Goal: Task Accomplishment & Management: Manage account settings

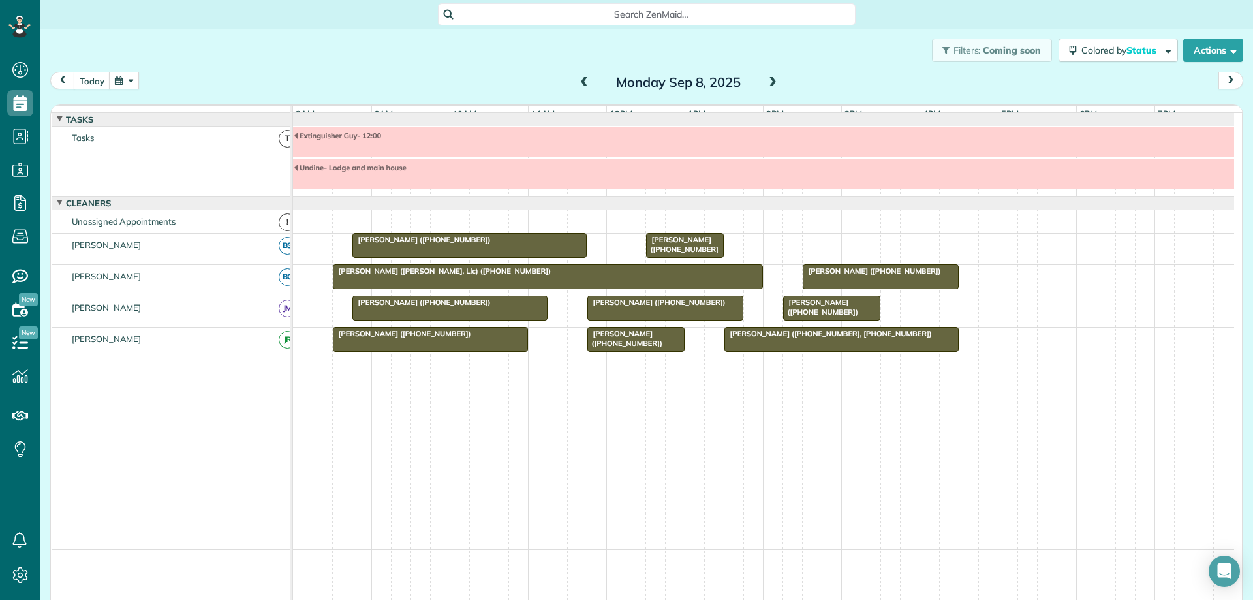
scroll to position [6, 6]
click at [119, 80] on button "button" at bounding box center [124, 81] width 30 height 18
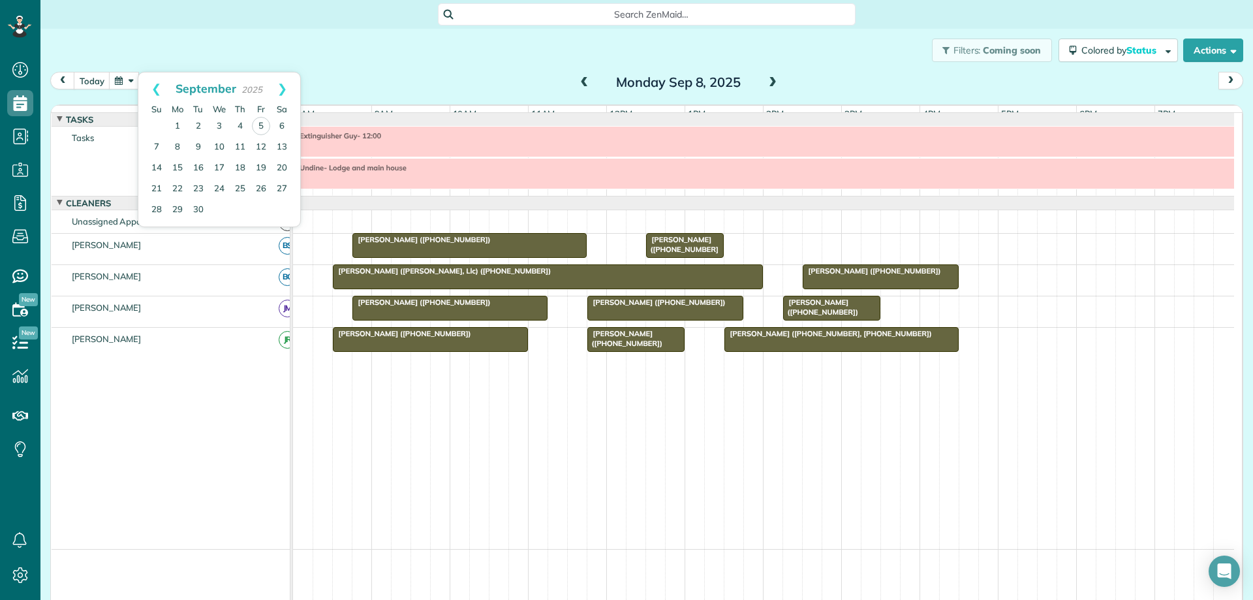
click at [766, 82] on span at bounding box center [773, 83] width 14 height 12
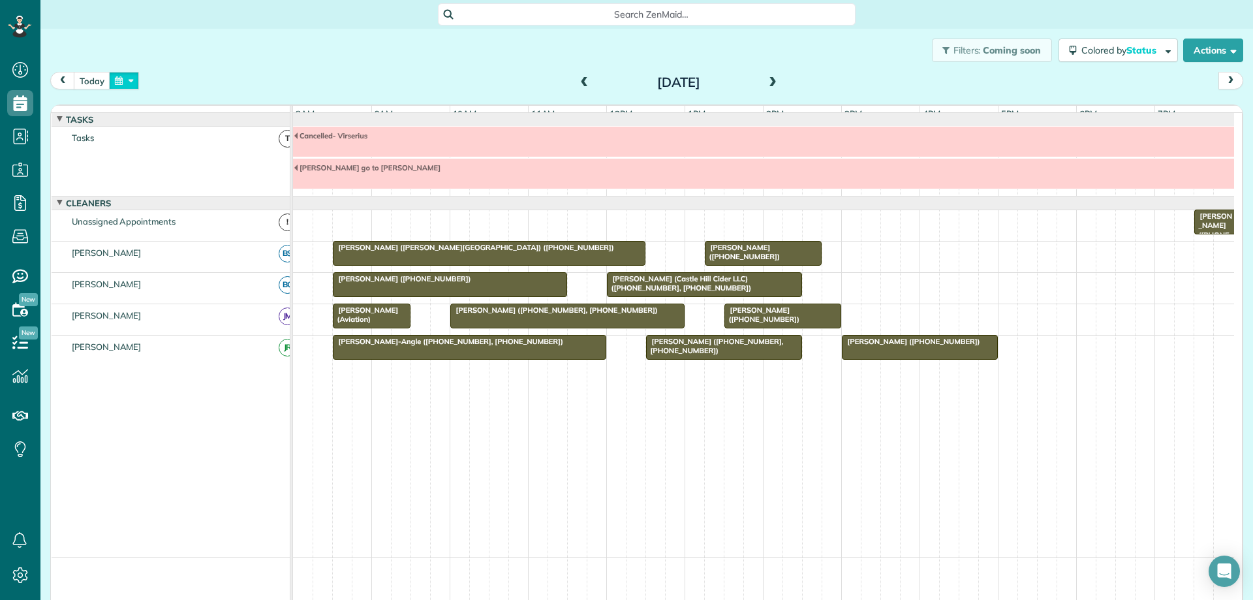
click at [127, 80] on button "button" at bounding box center [124, 81] width 30 height 18
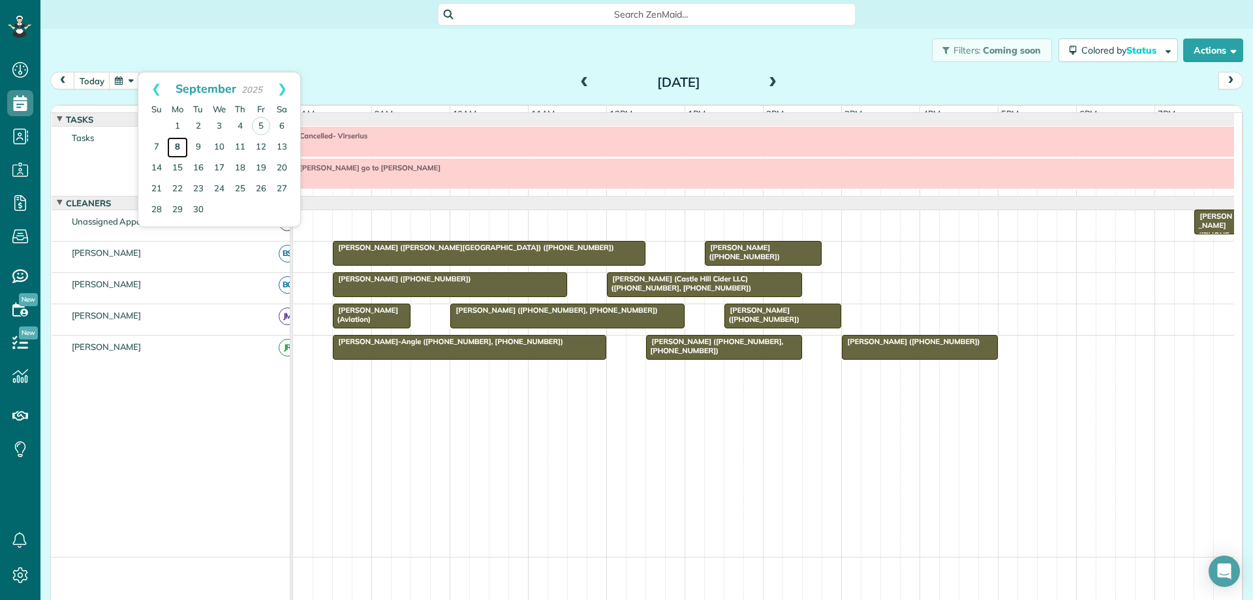
click at [178, 146] on link "8" at bounding box center [177, 147] width 21 height 21
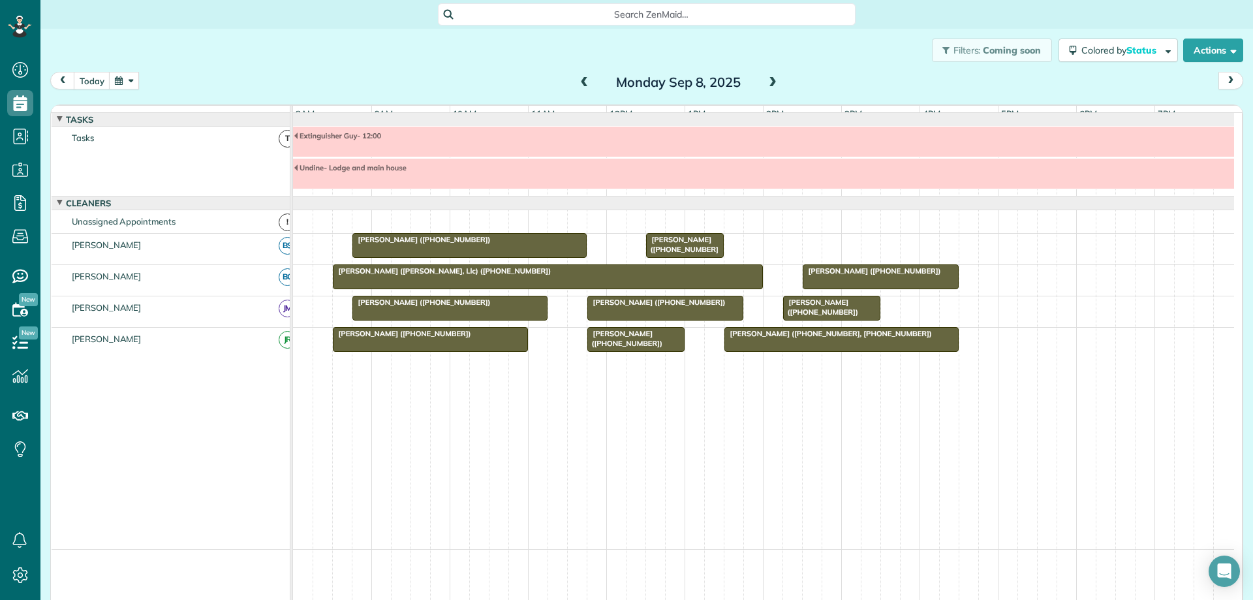
click at [767, 84] on span at bounding box center [773, 83] width 14 height 12
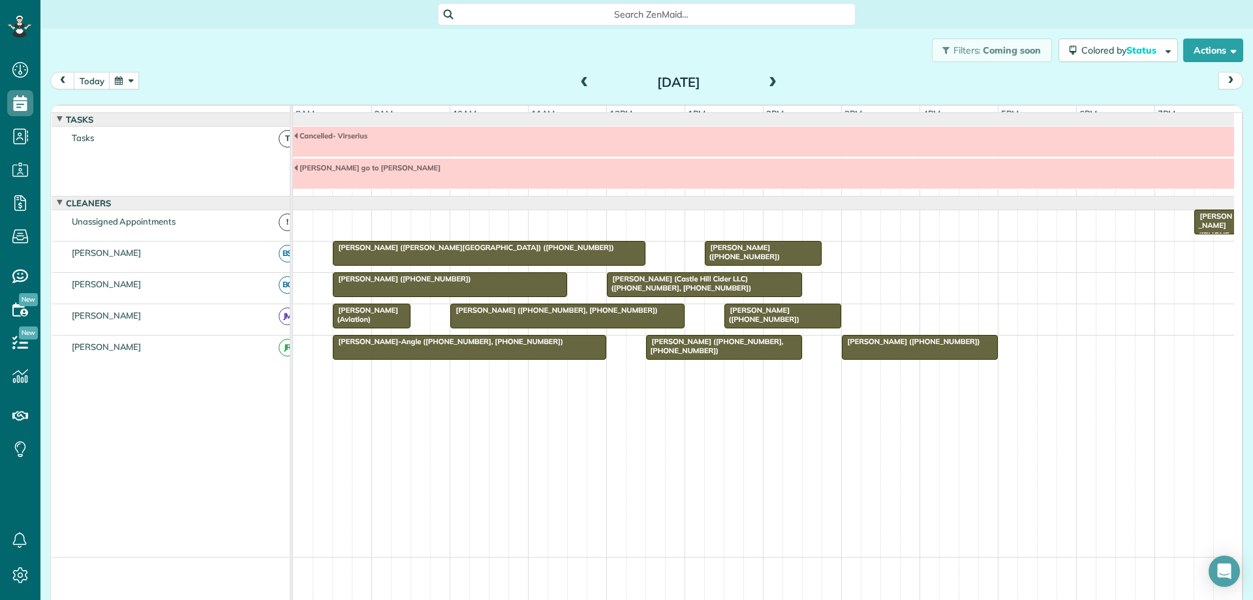
click at [767, 84] on span at bounding box center [773, 83] width 14 height 12
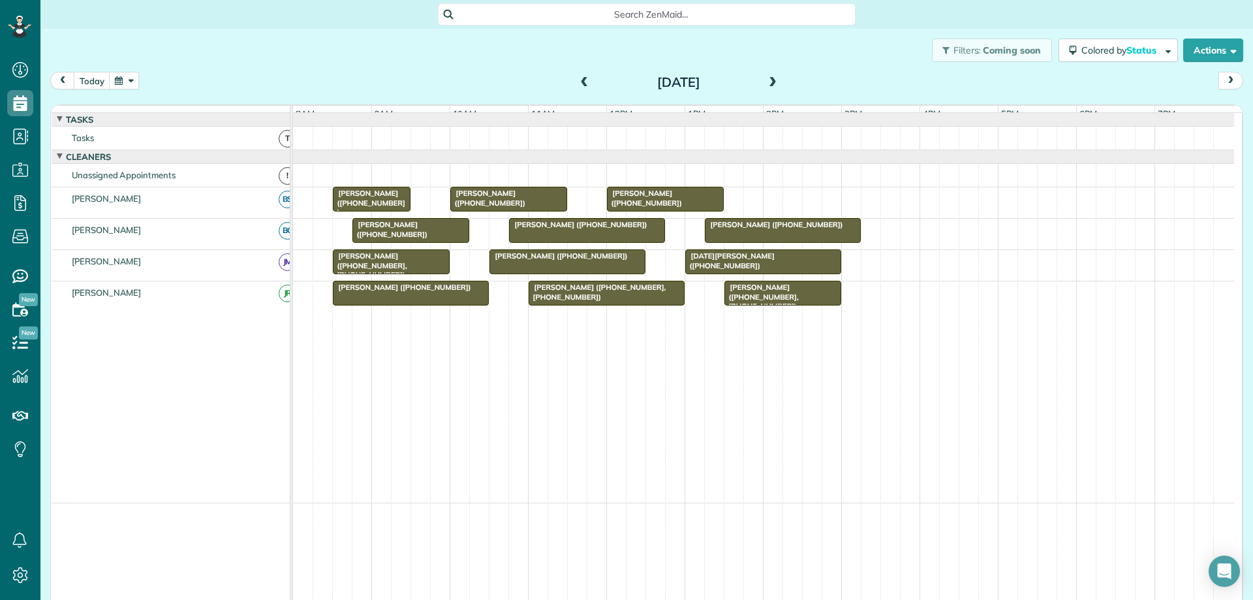
click at [767, 84] on span at bounding box center [773, 83] width 14 height 12
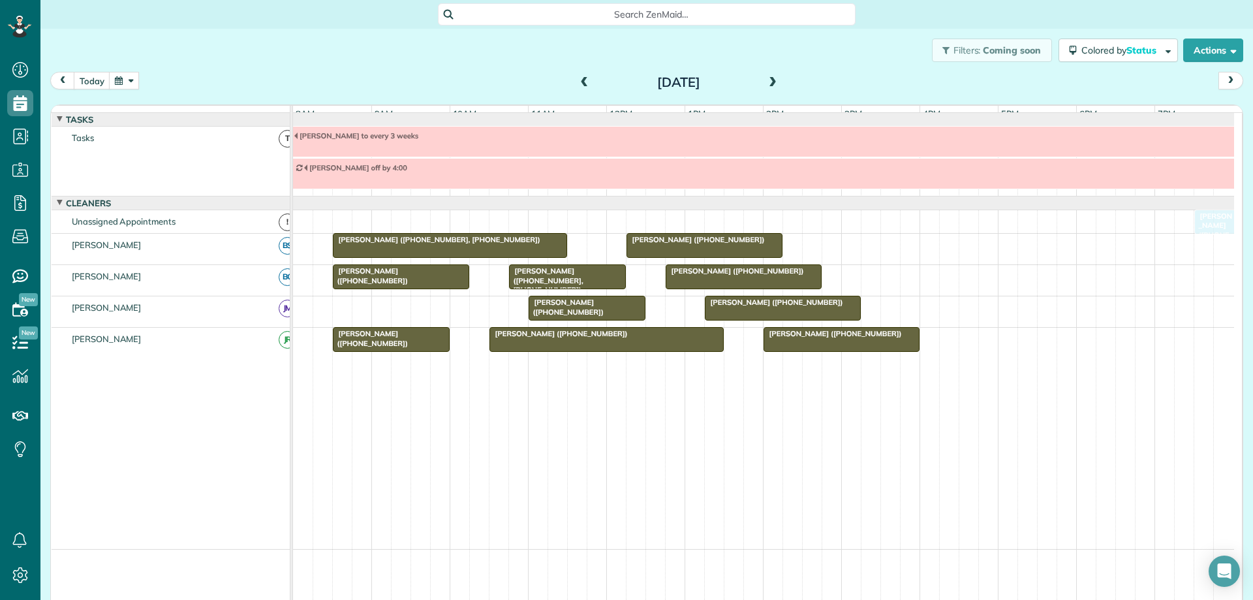
drag, startPoint x: 365, startPoint y: 313, endPoint x: 1217, endPoint y: 231, distance: 855.8
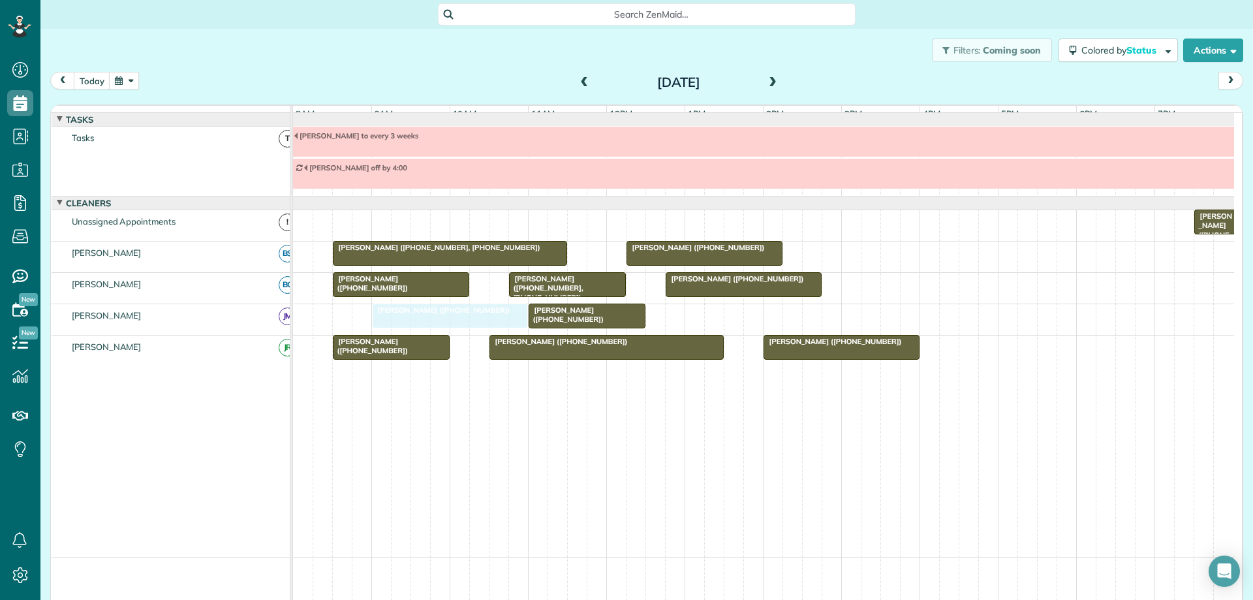
drag, startPoint x: 766, startPoint y: 324, endPoint x: 441, endPoint y: 329, distance: 325.1
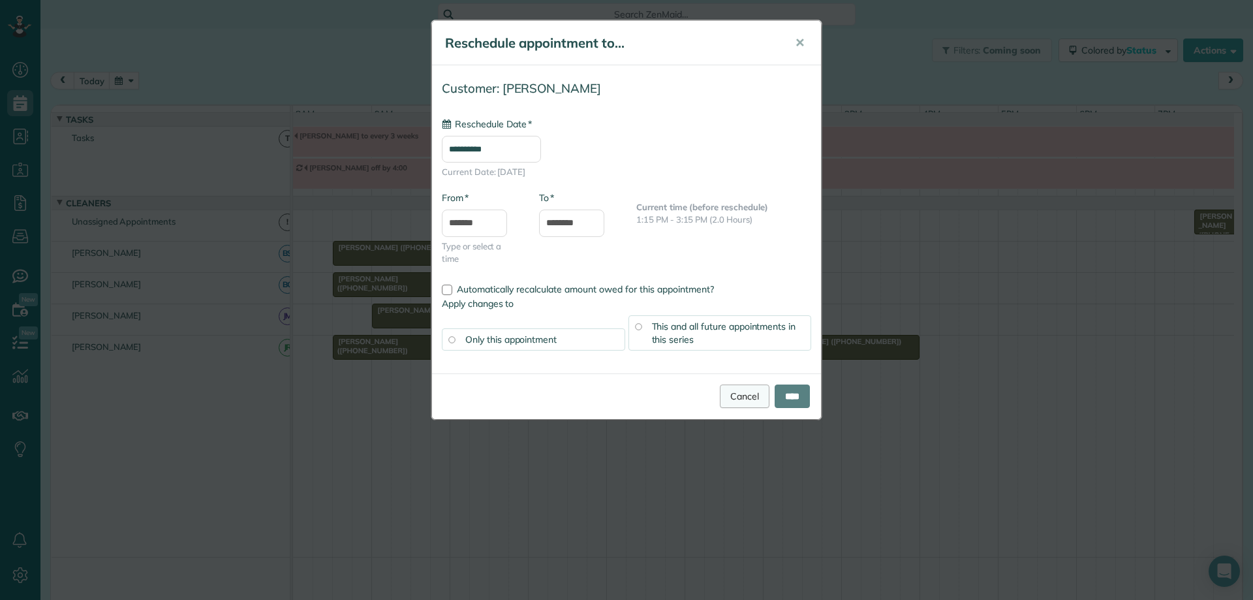
type input "**********"
click at [781, 391] on input "****" at bounding box center [792, 397] width 35 height 24
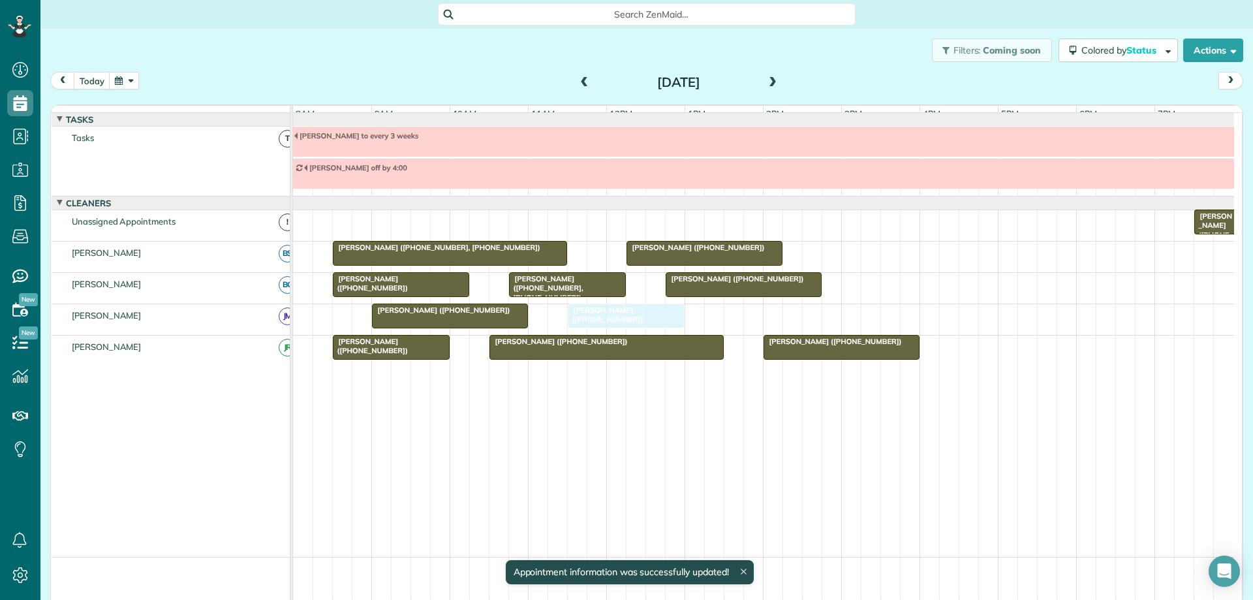
drag, startPoint x: 552, startPoint y: 328, endPoint x: 582, endPoint y: 324, distance: 30.3
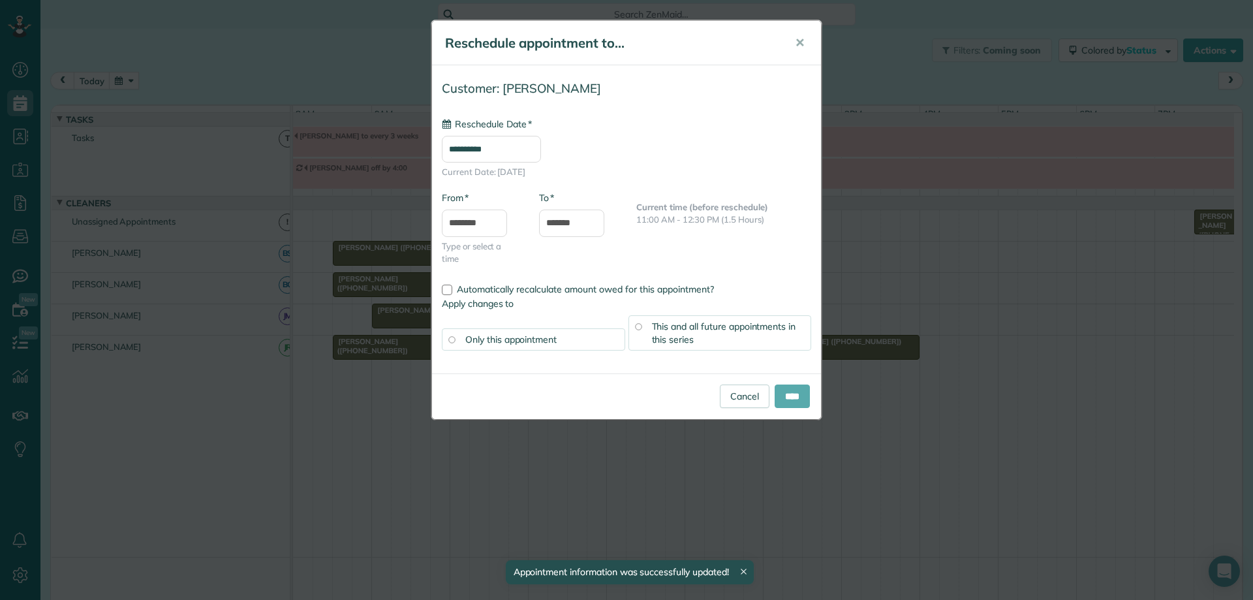
type input "**********"
click at [783, 389] on input "****" at bounding box center [792, 397] width 35 height 24
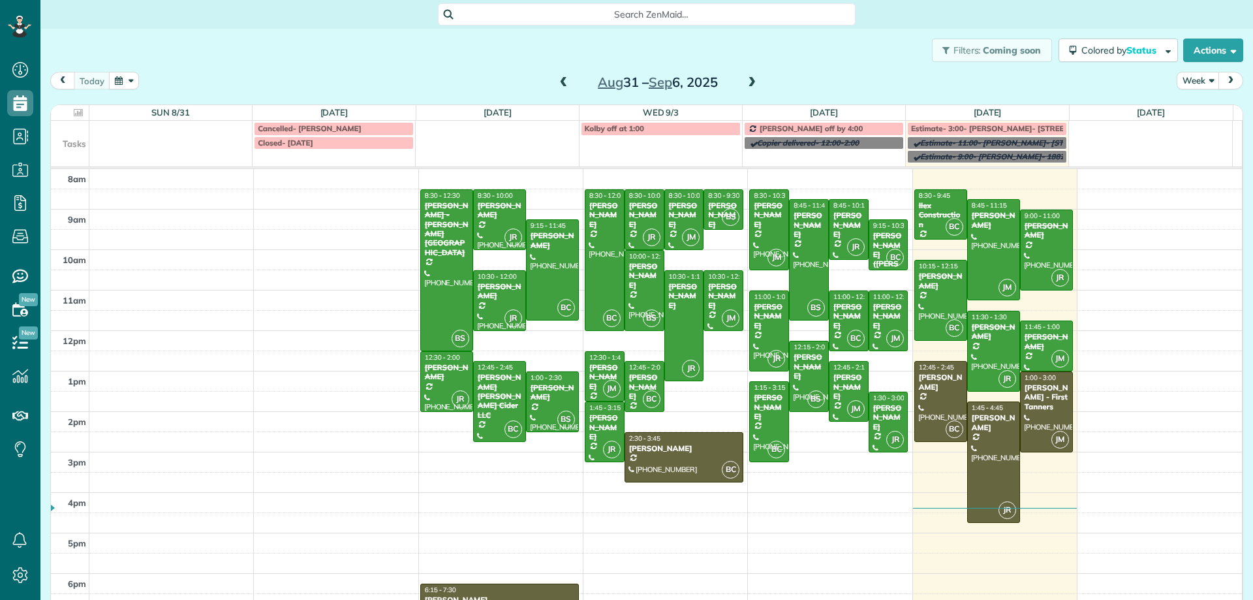
scroll to position [6, 6]
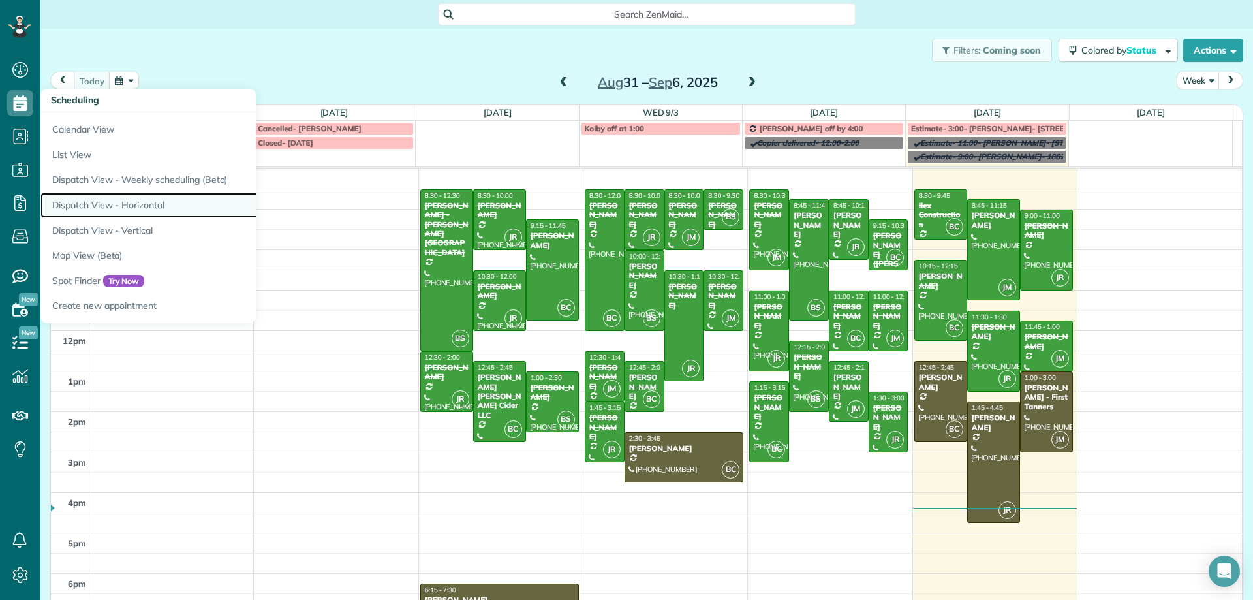
click at [139, 200] on link "Dispatch View - Horizontal" at bounding box center [203, 205] width 326 height 25
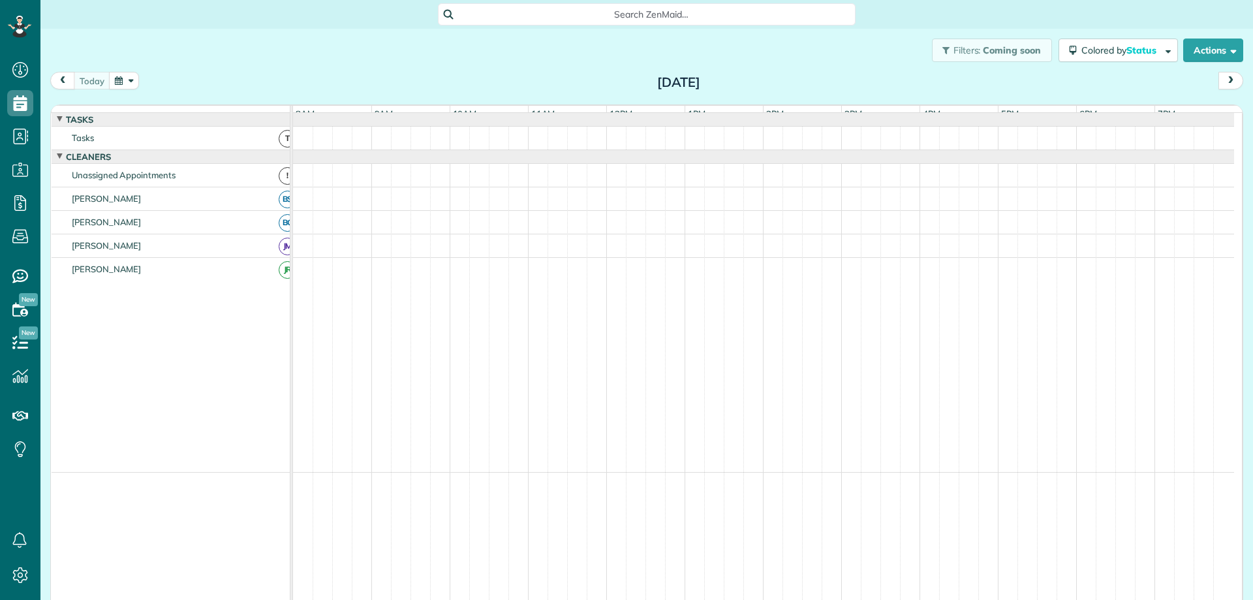
scroll to position [6, 6]
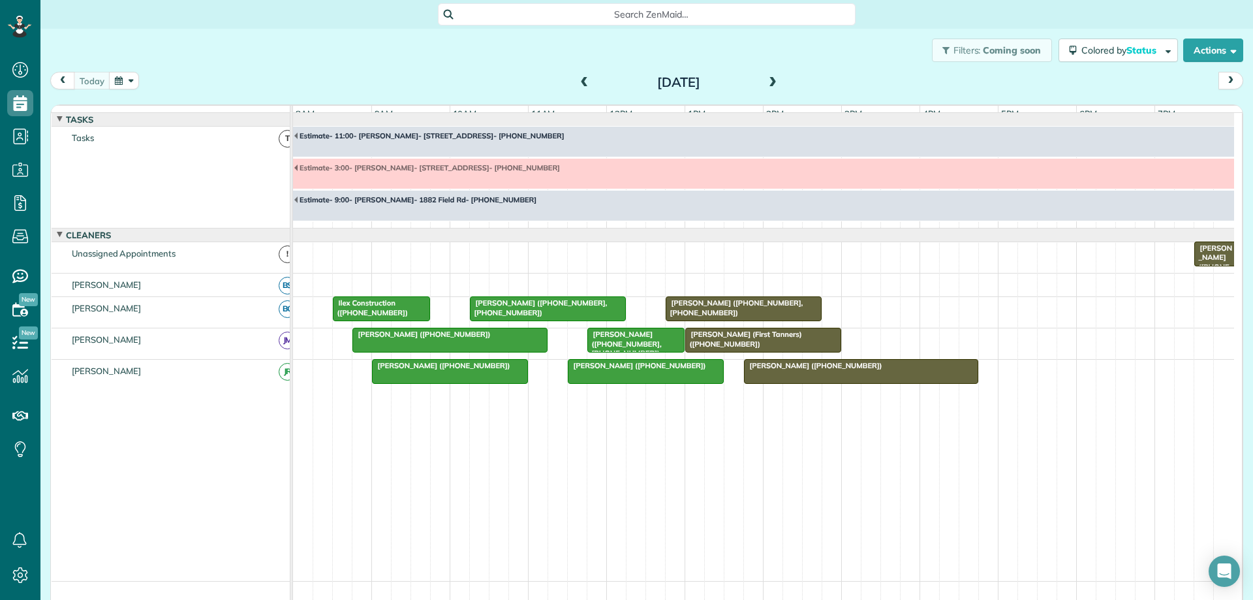
click at [795, 311] on div "Patty Downer (+14342438066, +14342969561)" at bounding box center [744, 307] width 148 height 19
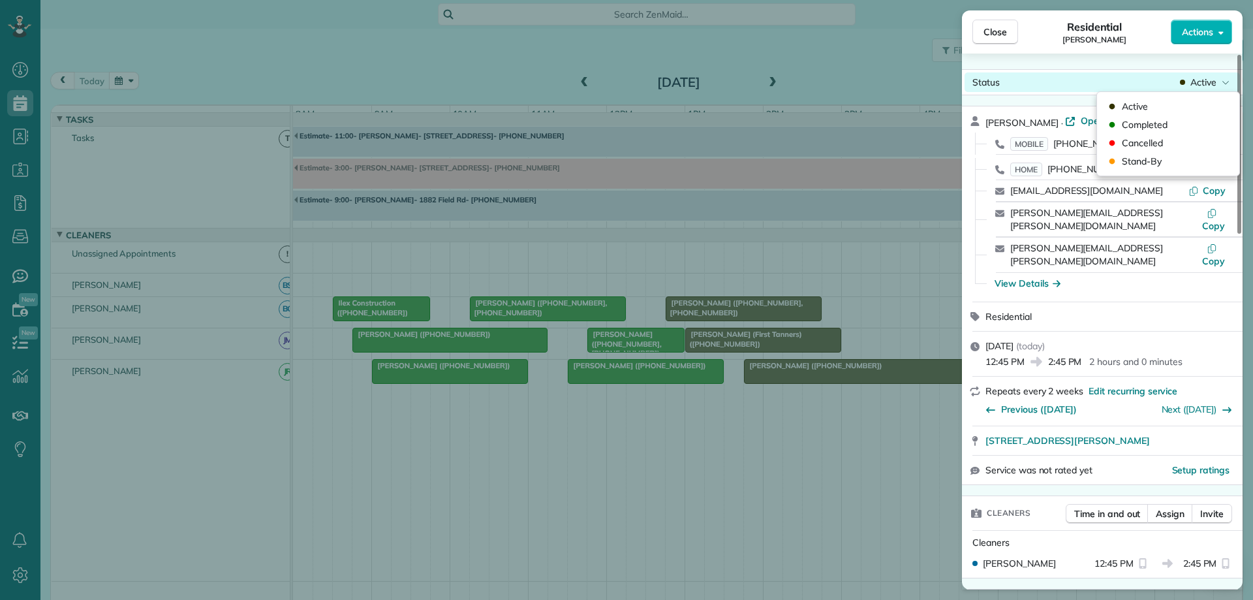
click at [1214, 78] on span "Active" at bounding box center [1204, 82] width 26 height 13
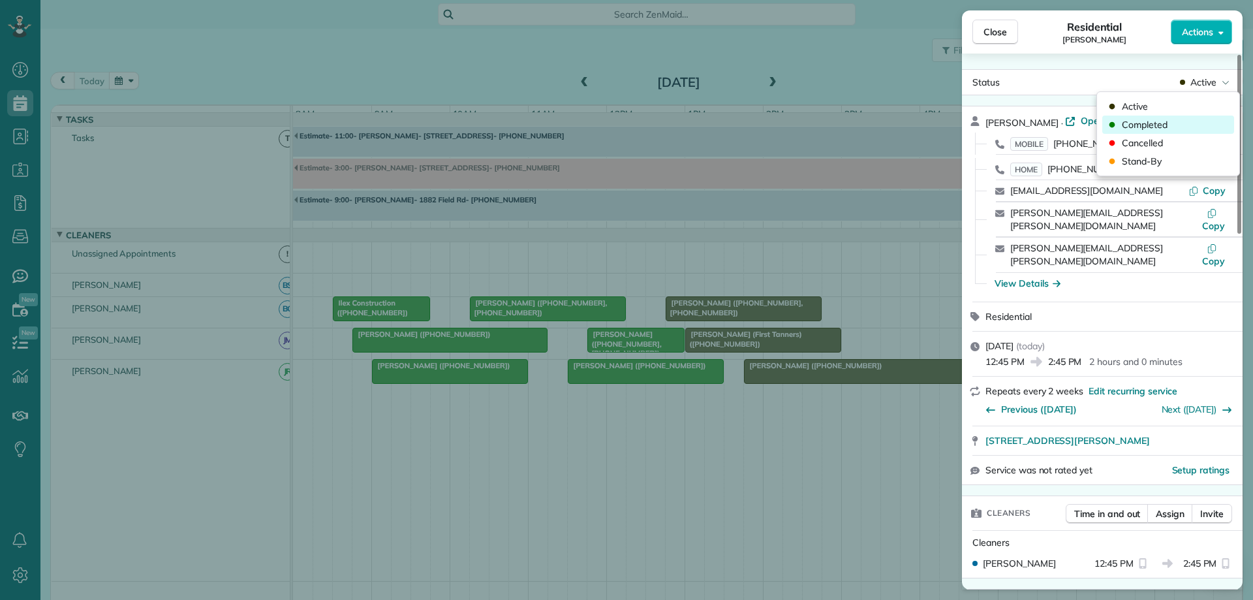
click at [1202, 130] on div "Completed" at bounding box center [1169, 125] width 132 height 18
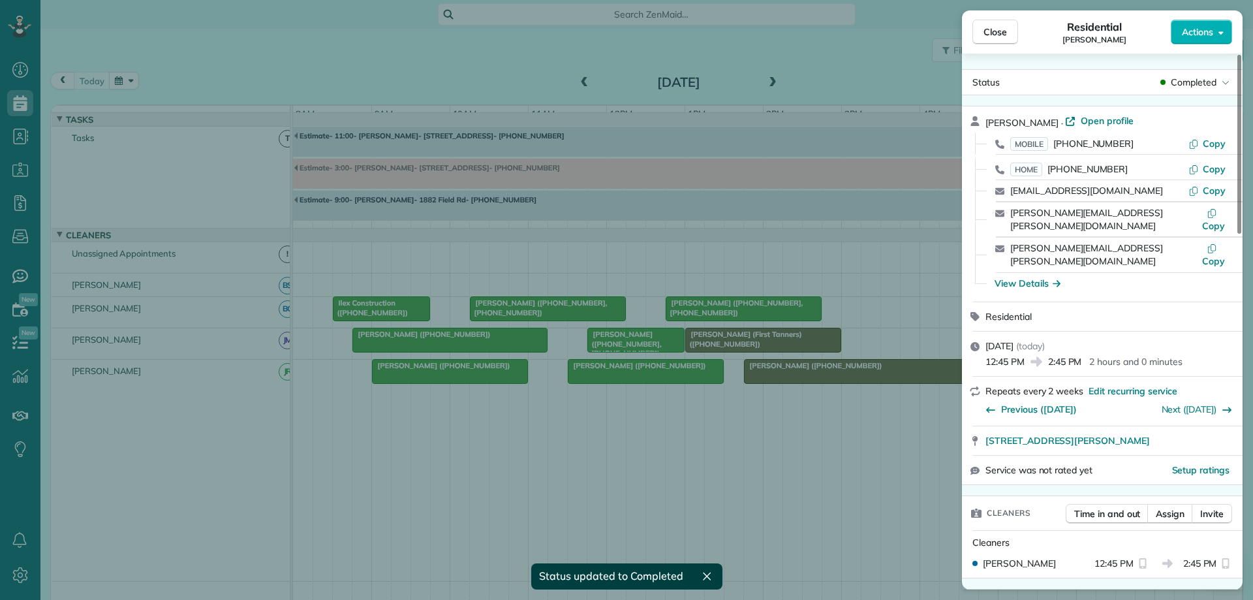
click at [774, 345] on div "Close Residential Patty Downer Actions Status Completed Patty Downer · Open pro…" at bounding box center [626, 300] width 1253 height 600
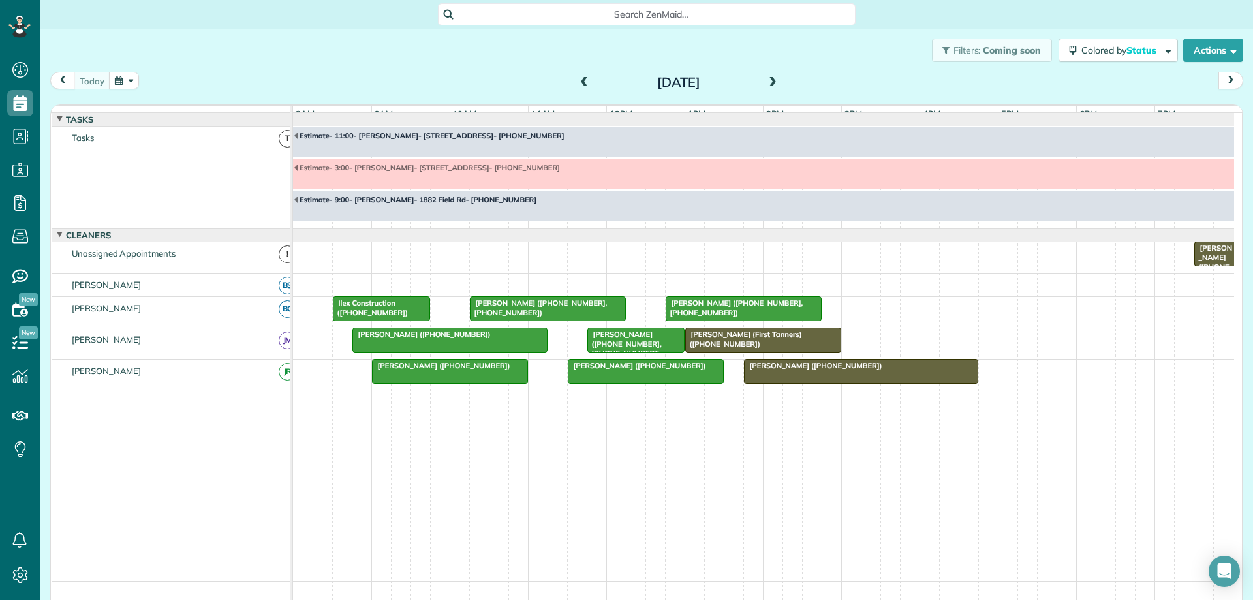
click at [776, 348] on span "James Tanner (First Tanners) (+14349626494)" at bounding box center [744, 339] width 118 height 18
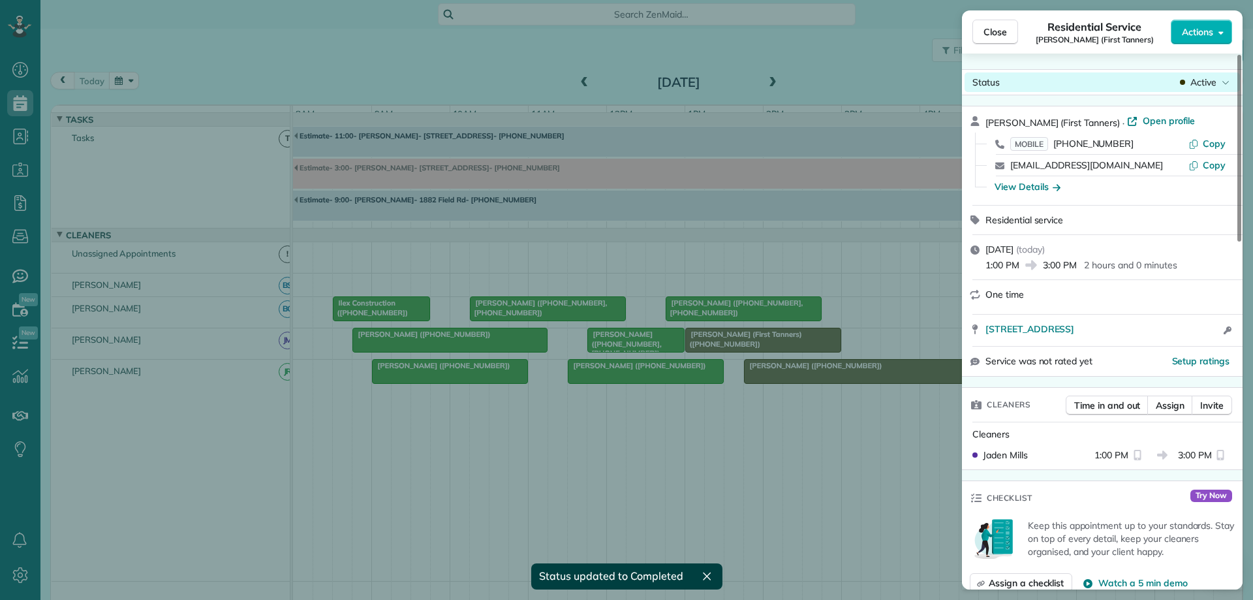
click at [1216, 75] on div "Status Active" at bounding box center [1102, 82] width 275 height 20
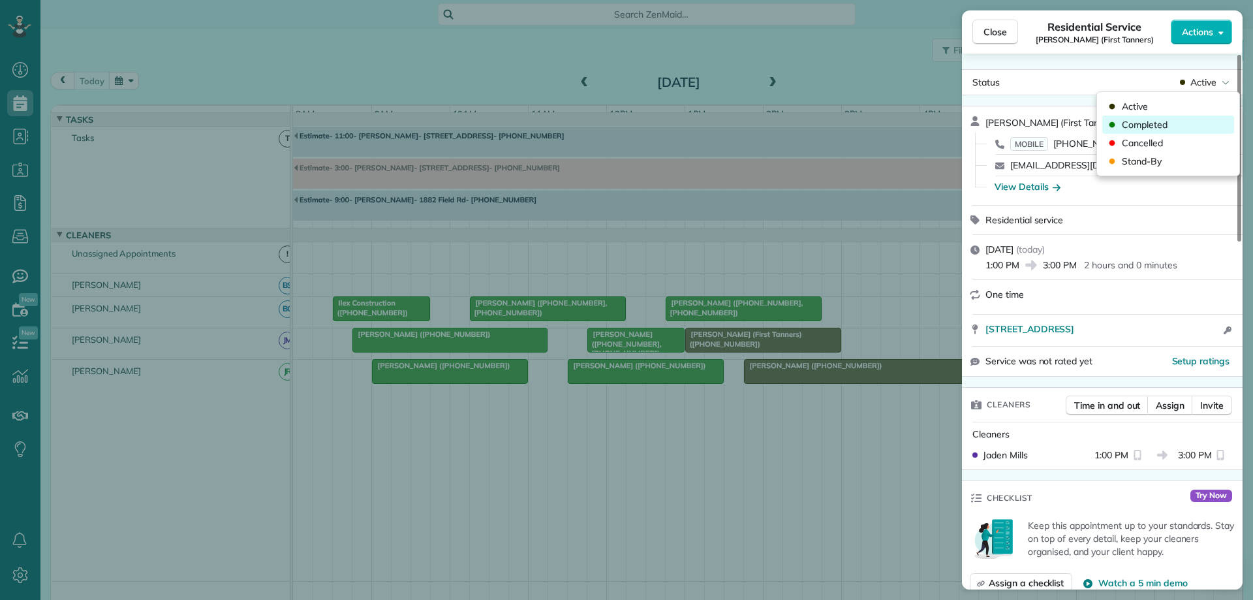
click at [1204, 119] on div "Completed" at bounding box center [1169, 125] width 132 height 18
click at [1000, 28] on span "Close" at bounding box center [996, 31] width 24 height 13
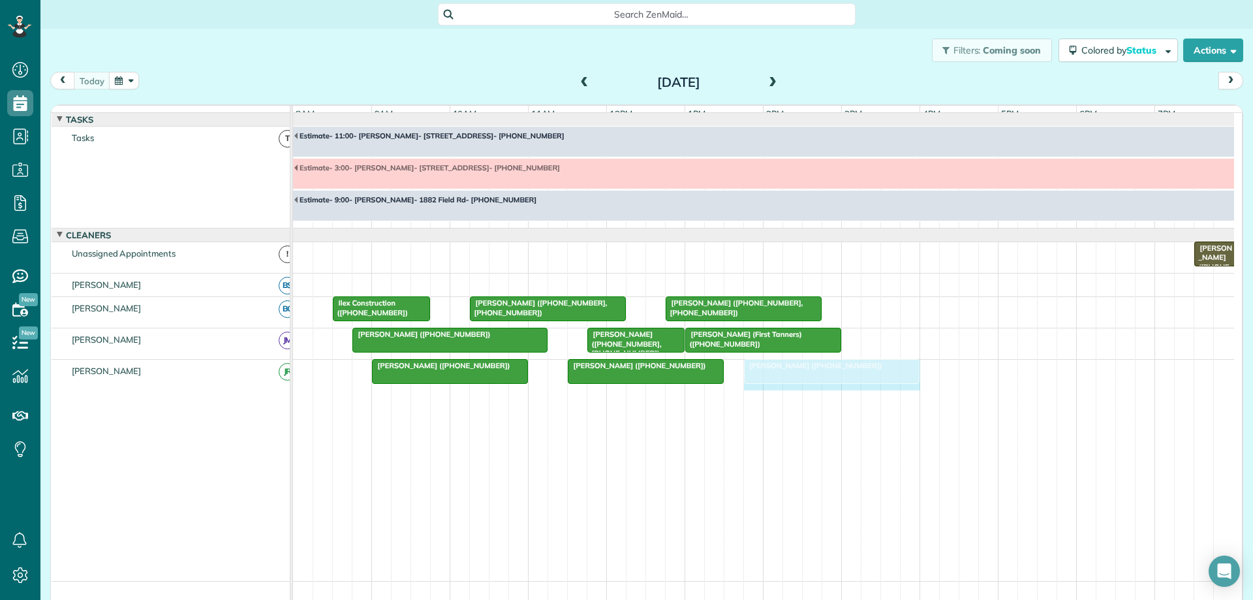
drag, startPoint x: 975, startPoint y: 380, endPoint x: 917, endPoint y: 391, distance: 59.8
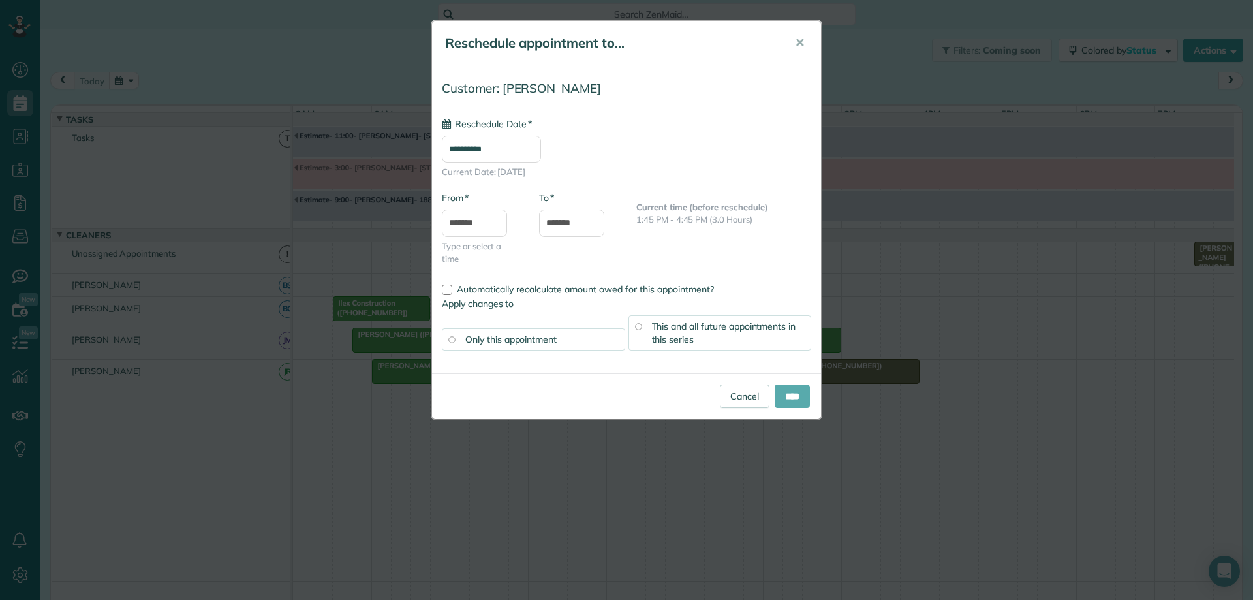
type input "**********"
click at [800, 392] on input "****" at bounding box center [792, 397] width 35 height 24
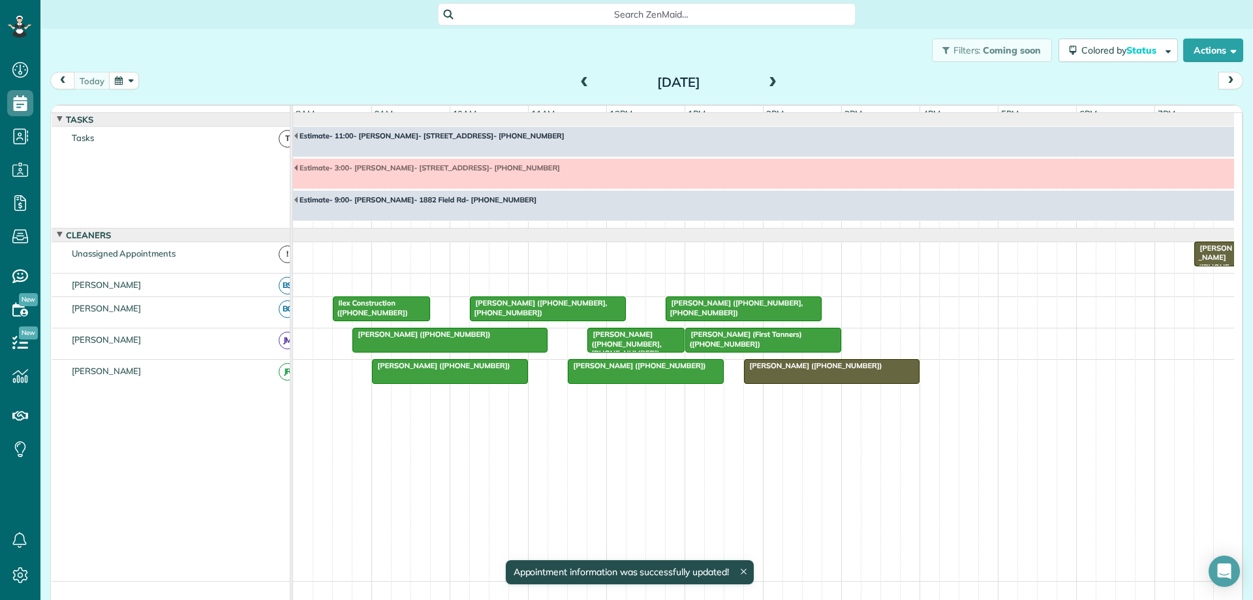
click at [879, 383] on div at bounding box center [832, 372] width 174 height 24
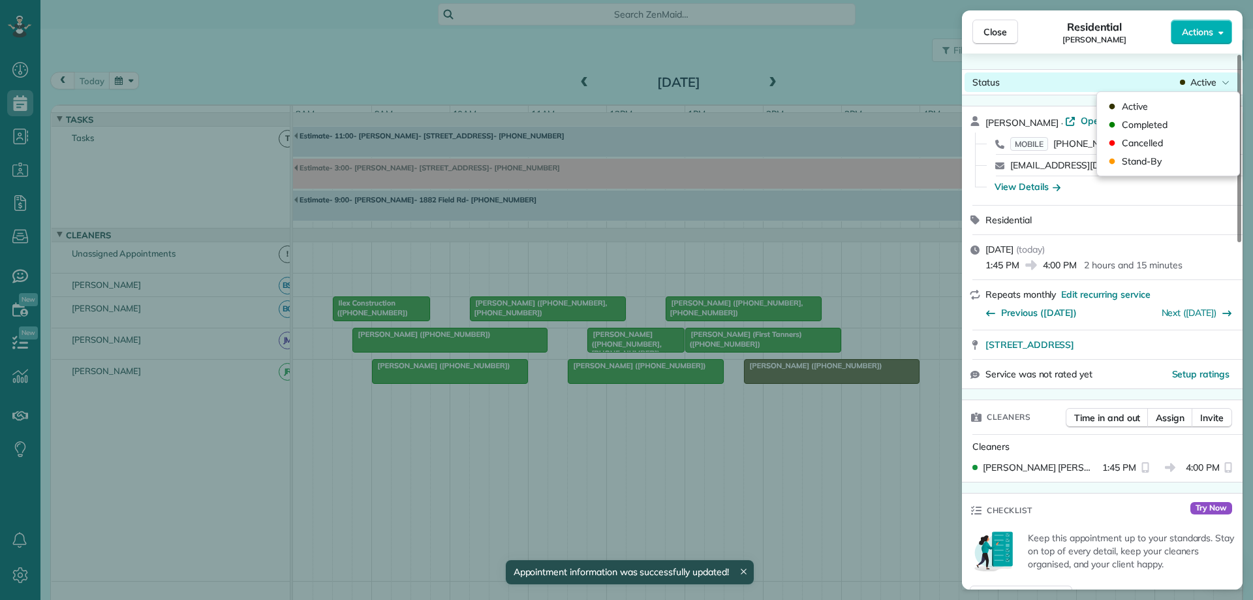
click at [1219, 81] on div "Active" at bounding box center [1205, 82] width 55 height 13
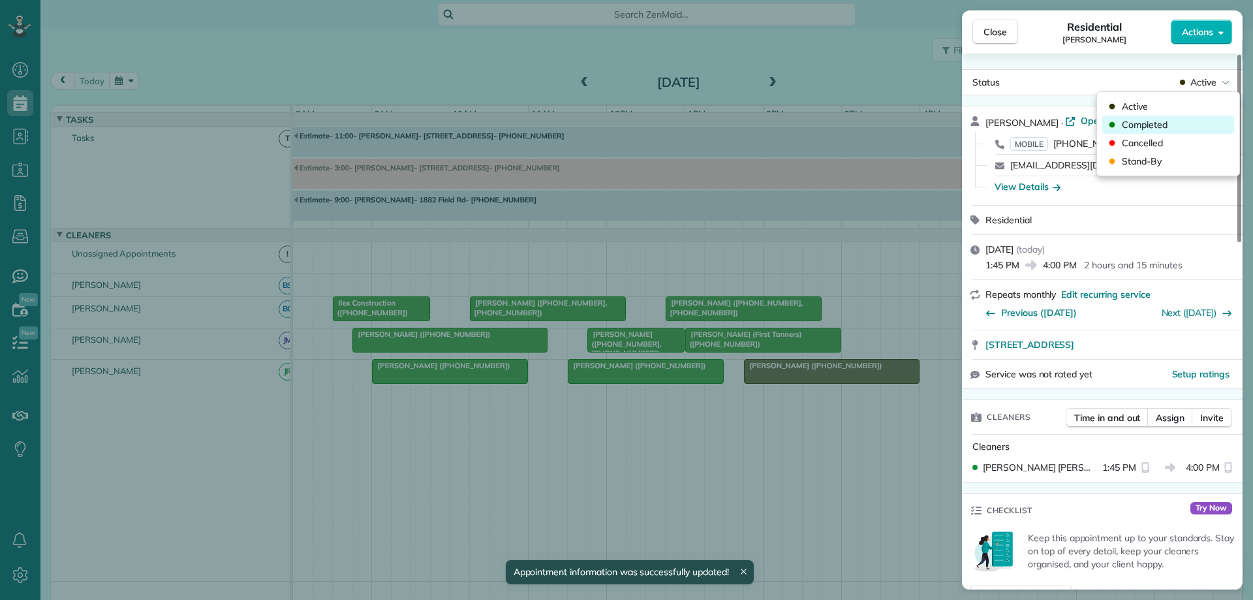
click at [1182, 123] on div "Completed" at bounding box center [1169, 125] width 132 height 18
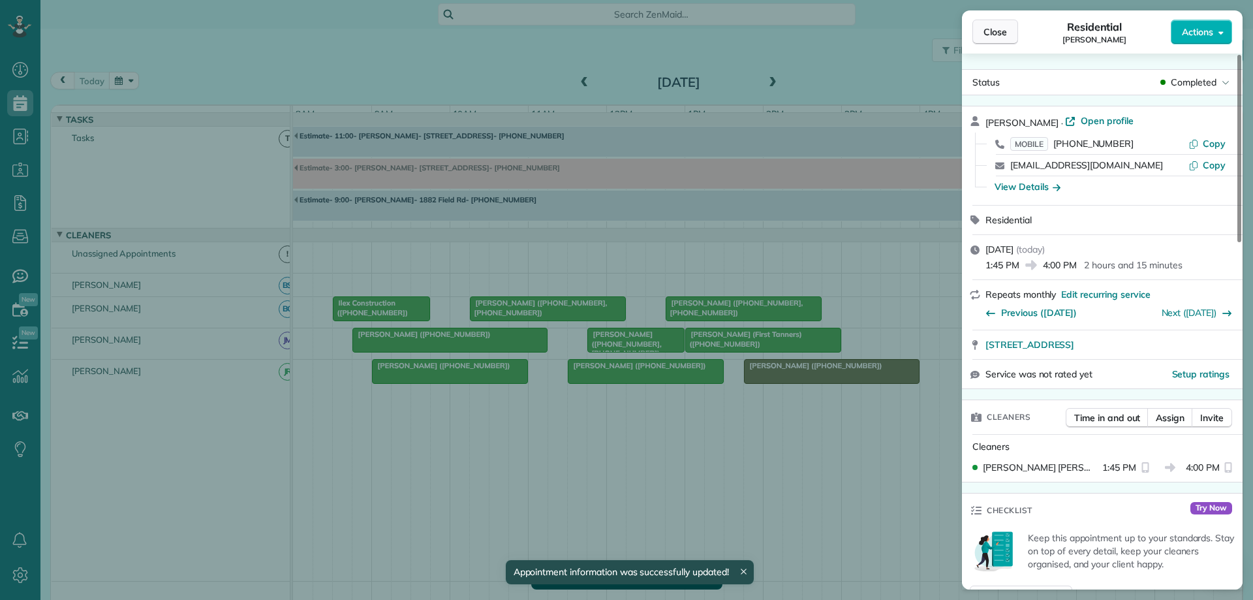
click at [1003, 33] on span "Close" at bounding box center [996, 31] width 24 height 13
